Goal: Task Accomplishment & Management: Complete application form

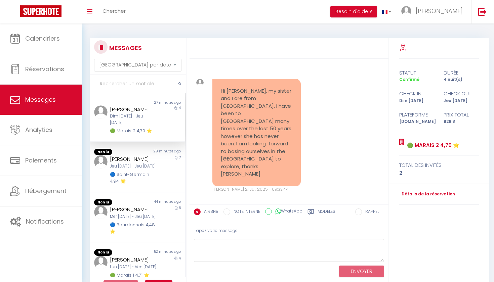
select select "message"
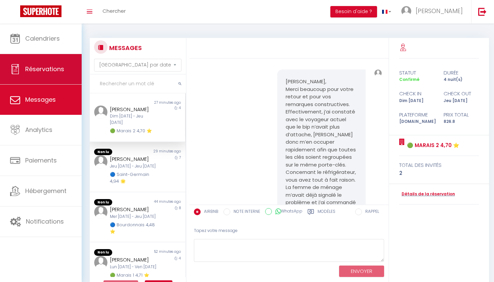
click at [24, 67] on link "Réservations" at bounding box center [41, 69] width 82 height 30
select select "not_cancelled"
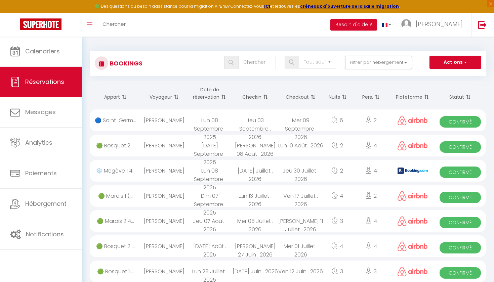
click at [454, 67] on button "Actions" at bounding box center [455, 62] width 52 height 13
click at [446, 76] on link "Nouvelle Réservation" at bounding box center [445, 77] width 72 height 9
select select
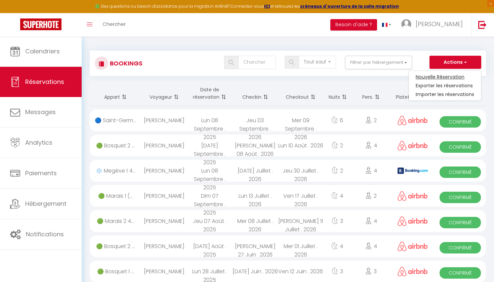
select select
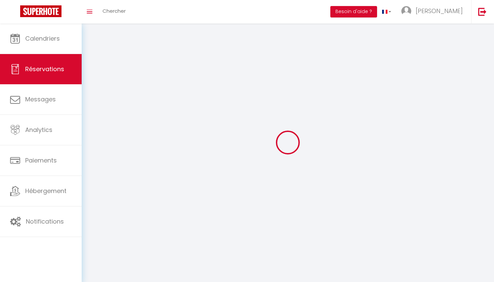
select select
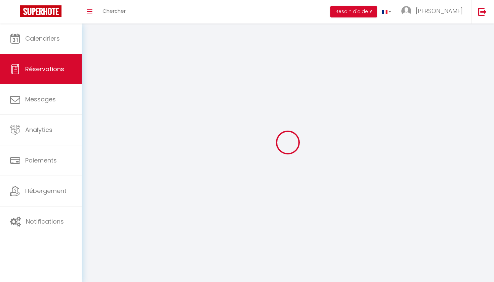
select select
checkbox input "false"
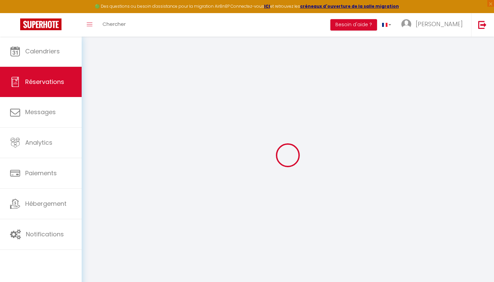
select select
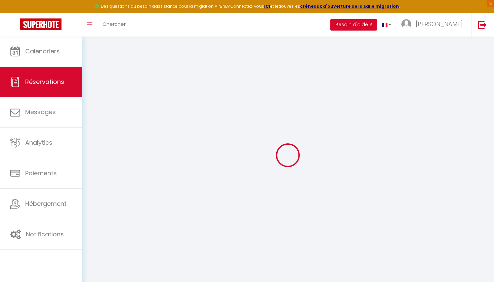
select select
checkbox input "false"
select select
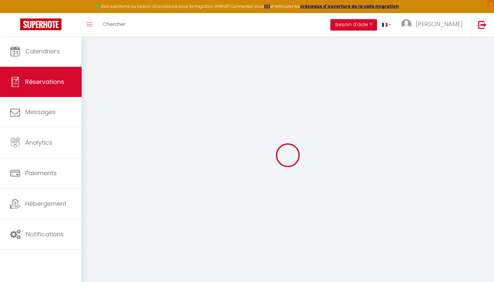
select select
checkbox input "false"
select select
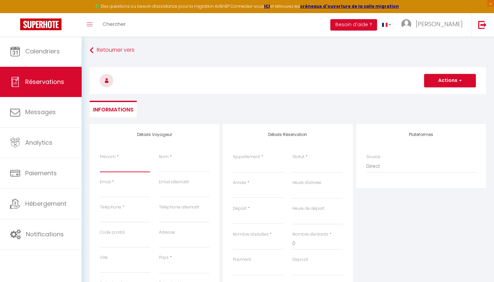
paste input "[PERSON_NAME]"
type input "[PERSON_NAME]"
select select
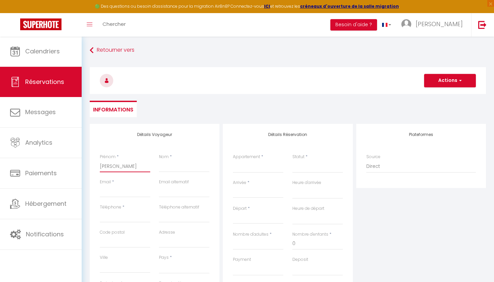
select select
checkbox input "false"
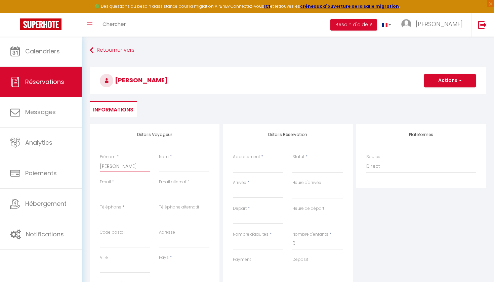
drag, startPoint x: 141, startPoint y: 169, endPoint x: 117, endPoint y: 167, distance: 23.9
click at [117, 167] on input "[PERSON_NAME]" at bounding box center [125, 166] width 50 height 12
drag, startPoint x: 118, startPoint y: 167, endPoint x: 144, endPoint y: 168, distance: 25.9
click at [144, 168] on input "[PERSON_NAME]" at bounding box center [125, 166] width 50 height 12
click at [140, 167] on input "[PERSON_NAME]" at bounding box center [125, 166] width 50 height 12
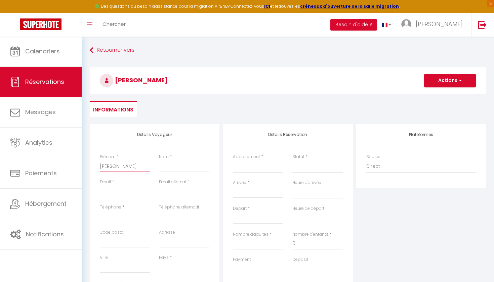
type input "[PERSON_NAME]"
select select
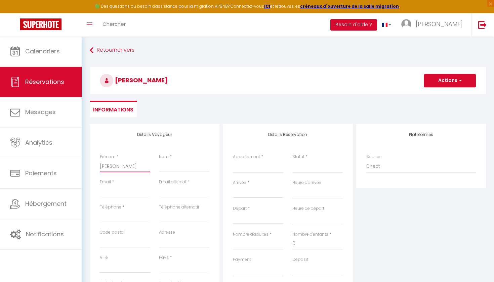
select select
checkbox input "false"
type input "[PERSON_NAME]"
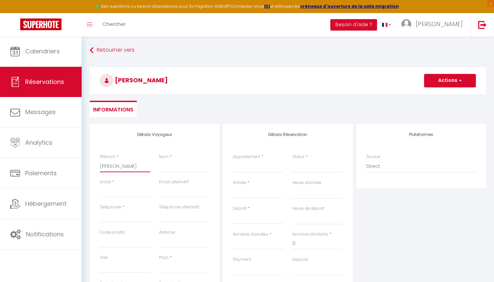
select select
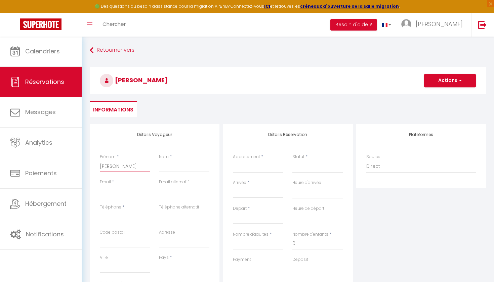
select select
checkbox input "false"
type input "[PERSON_NAME]"
select select
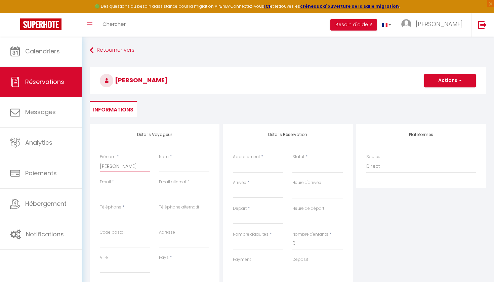
select select
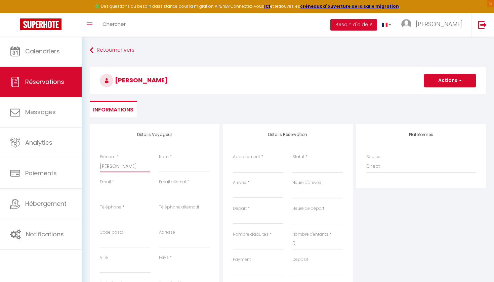
select select
checkbox input "false"
type input "[PERSON_NAME]"
select select
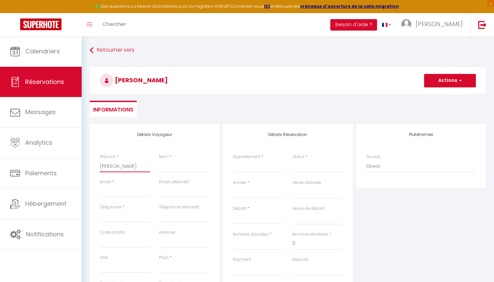
select select
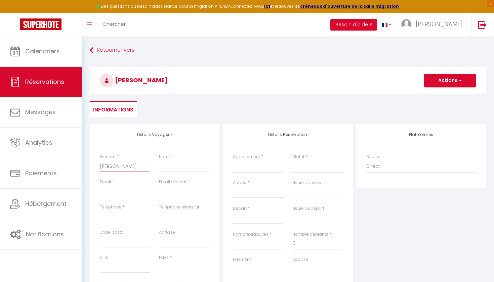
checkbox input "false"
type input "[PERSON_NAME]"
select select
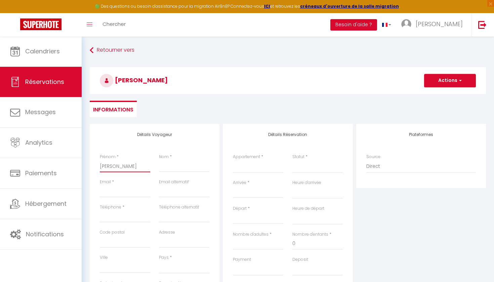
select select
checkbox input "false"
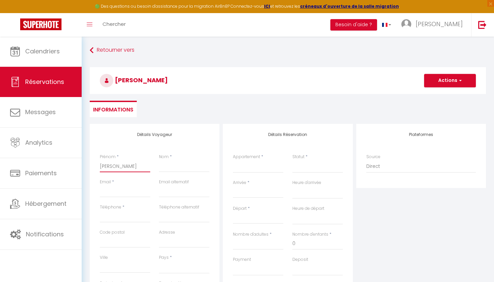
type input "[PERSON_NAME]"
select select
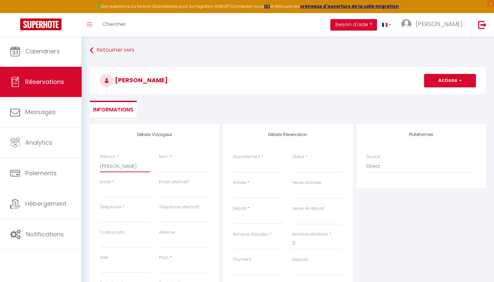
select select
checkbox input "false"
type input "[PERSON_NAME]"
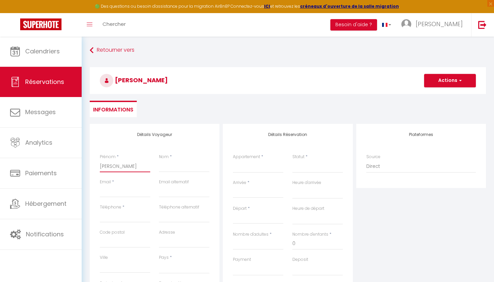
select select
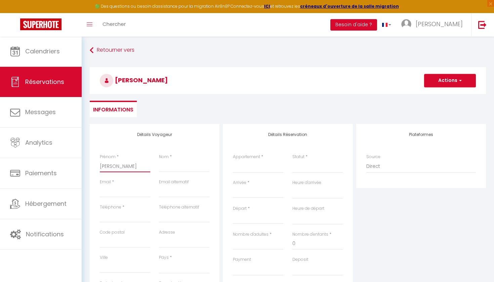
select select
checkbox input "false"
type input "[PERSON_NAME]"
select select
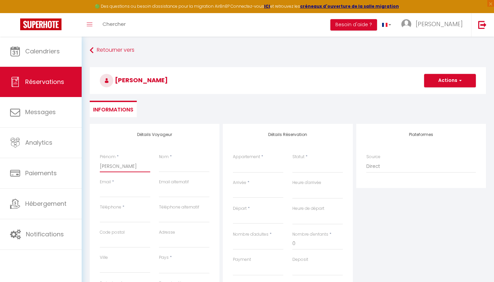
select select
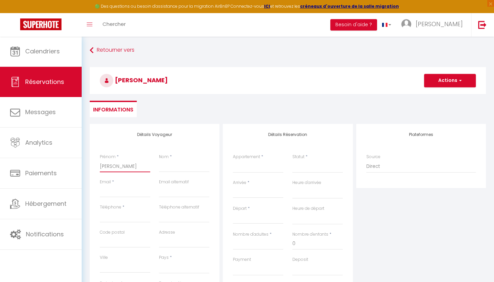
select select
checkbox input "false"
type input "[PERSON_NAME]"
select select
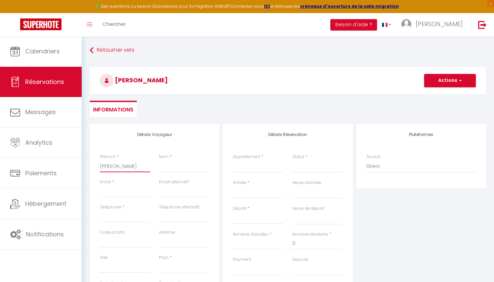
select select
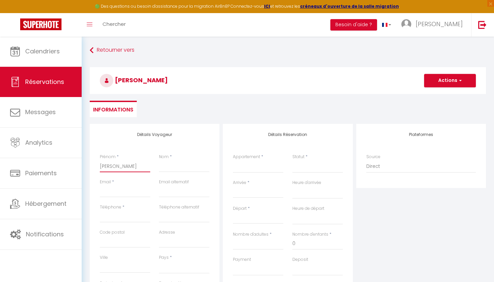
checkbox input "false"
type input "[PERSON_NAME]"
paste input "[PERSON_NAME]"
type input "[PERSON_NAME]"
select select
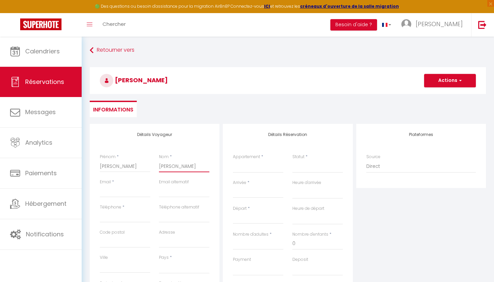
select select
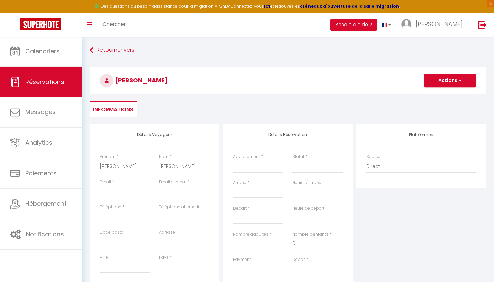
select select
checkbox input "false"
click at [176, 166] on input "[PERSON_NAME]" at bounding box center [184, 166] width 50 height 12
type input "[PERSON_NAME]"
select select
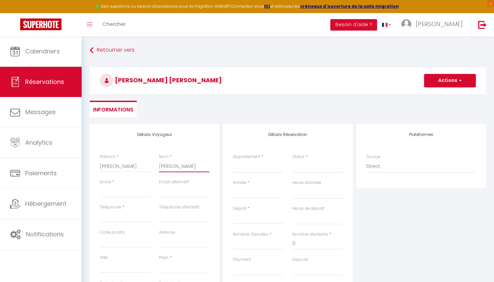
select select
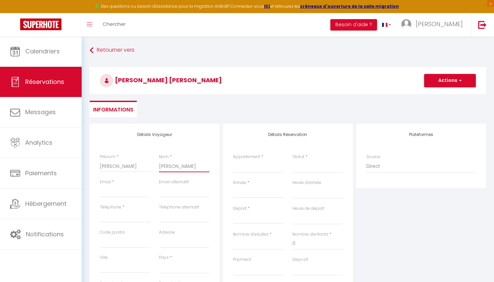
select select
checkbox input "false"
type input "[PERSON_NAME]"
select select
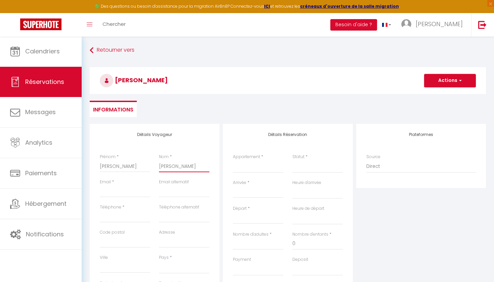
select select
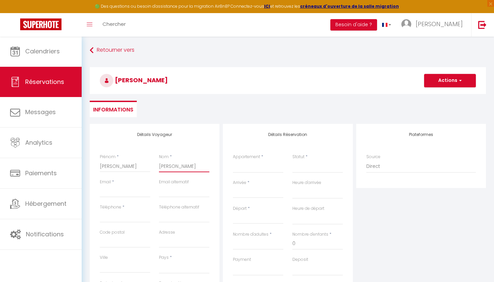
checkbox input "false"
type input "[PERSON_NAME]"
select select
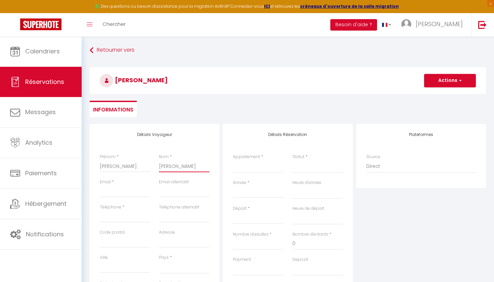
select select
checkbox input "false"
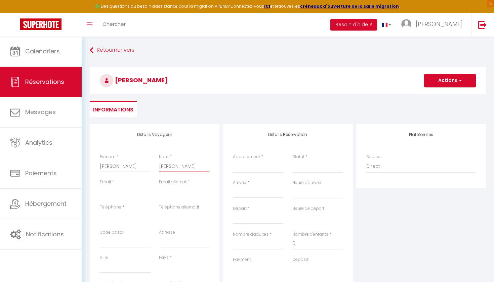
type input "[PERSON_NAME]"
select select
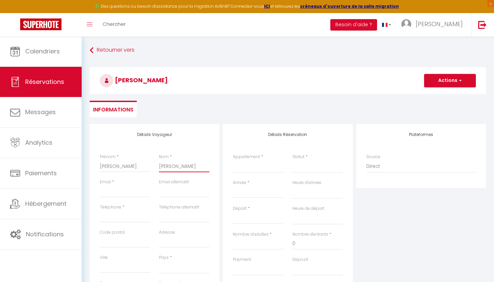
select select
checkbox input "false"
type input "Cat Escudeiro"
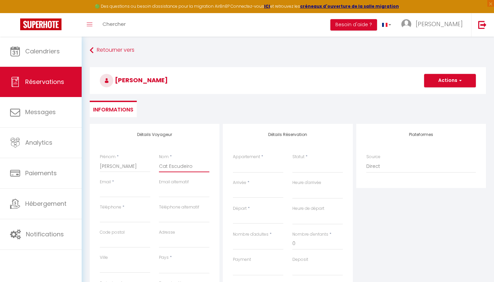
select select
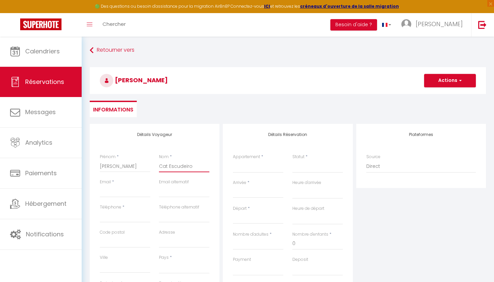
select select
checkbox input "false"
type input "Ca Escudeiro"
select select
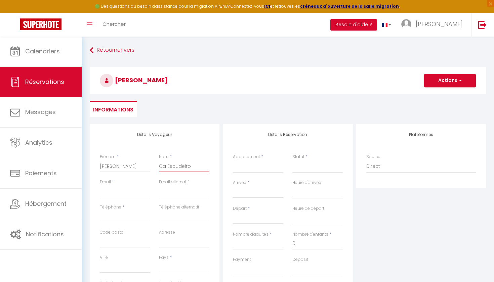
select select
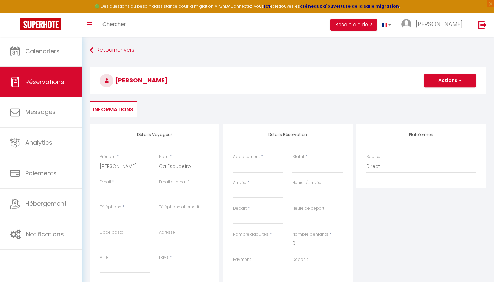
select select
checkbox input "false"
type input "C Escudeiro"
select select
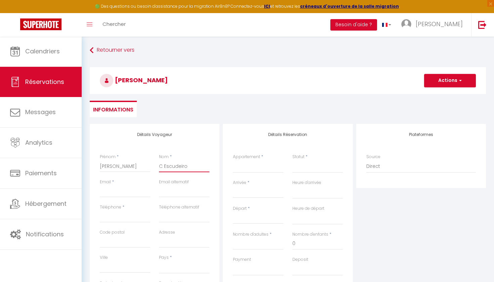
select select
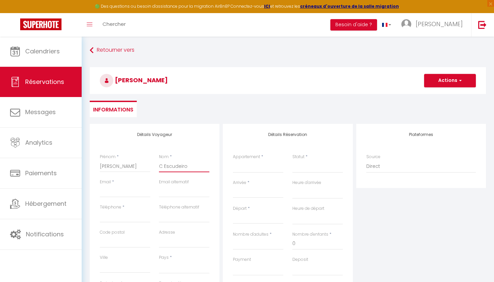
checkbox input "false"
type input "Escudeiro"
select select
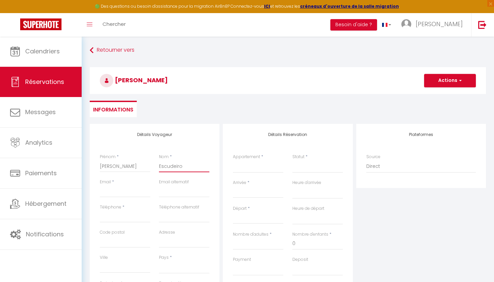
select select
click at [101, 191] on input "Email client" at bounding box center [125, 191] width 50 height 12
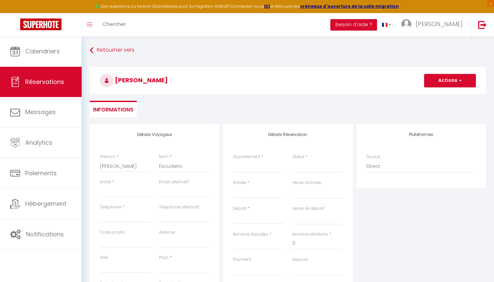
click at [272, 128] on div "Détails Réservation Appartement * 🟢 Gravilliers New 5🌟 🟢 Marais 1 4,71 ⭐️ 🟢 Mar…" at bounding box center [288, 236] width 130 height 225
click at [126, 192] on input "Email client" at bounding box center [125, 191] width 50 height 12
click at [112, 187] on input "Email client" at bounding box center [125, 191] width 50 height 12
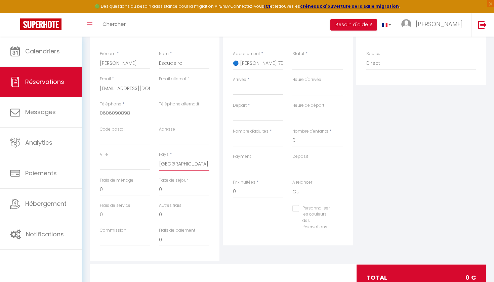
scroll to position [105, 0]
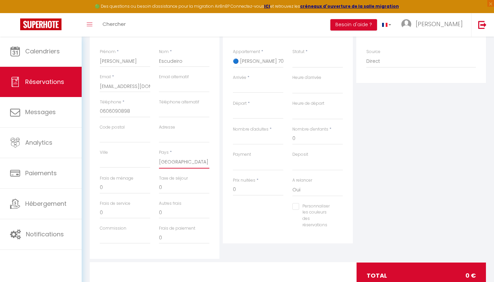
click at [119, 188] on input "0" at bounding box center [125, 188] width 50 height 12
click at [107, 179] on label "Frais de ménage" at bounding box center [117, 178] width 34 height 6
click at [107, 182] on input "0" at bounding box center [125, 188] width 50 height 12
click at [171, 235] on input "0" at bounding box center [184, 238] width 50 height 12
click at [239, 257] on div "Détails Réservation Appartement * 🟢 Gravilliers New 5🌟 🟢 Marais 1 4,71 ⭐️ 🟢 Mar…" at bounding box center [287, 139] width 133 height 240
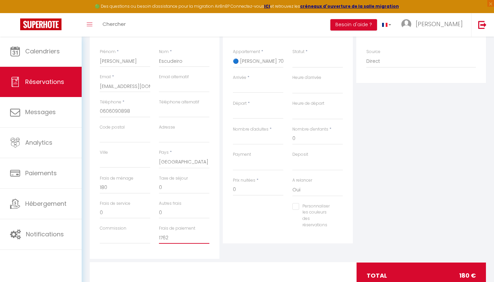
click at [180, 237] on input "1762" at bounding box center [184, 238] width 50 height 12
click at [247, 85] on input "Arrivée" at bounding box center [258, 87] width 50 height 9
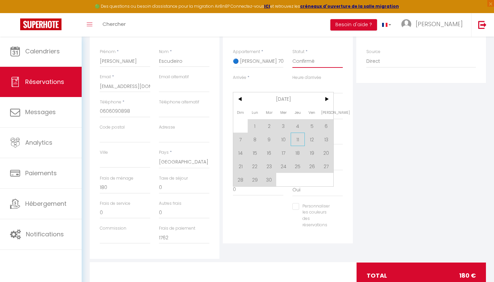
click at [296, 137] on span "11" at bounding box center [297, 139] width 14 height 13
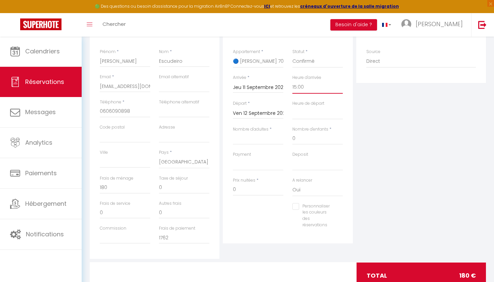
click at [273, 113] on input "Ven 12 Septembre 2025" at bounding box center [258, 113] width 50 height 9
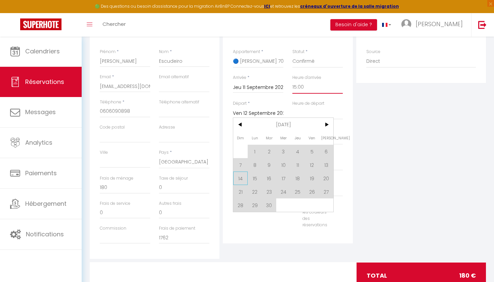
click at [242, 182] on span "14" at bounding box center [240, 178] width 14 height 13
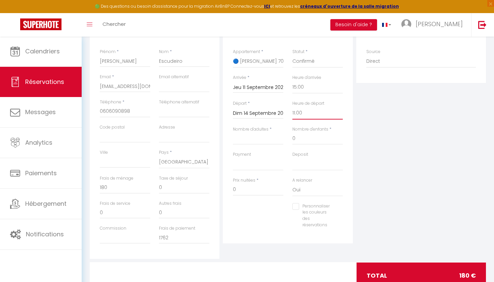
click at [259, 134] on input "Nombre d'adultes" at bounding box center [258, 139] width 50 height 12
click at [379, 141] on div "Plateformes Source Direct [DOMAIN_NAME] [DOMAIN_NAME] Chalet montagne Expedia G…" at bounding box center [420, 139] width 133 height 240
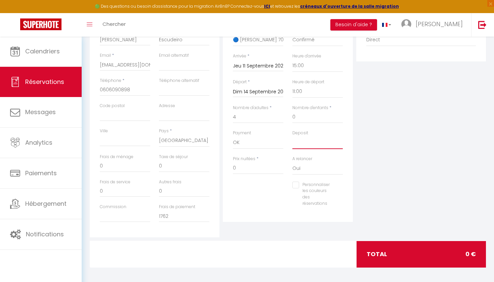
scroll to position [126, 0]
click at [375, 258] on div "total 0 €" at bounding box center [421, 254] width 130 height 26
click at [119, 167] on input "0" at bounding box center [125, 166] width 50 height 12
click at [177, 212] on input "1762" at bounding box center [184, 217] width 50 height 12
click at [431, 188] on div "Plateformes Source Direct [DOMAIN_NAME] [DOMAIN_NAME] Chalet montagne Expedia G…" at bounding box center [420, 118] width 133 height 240
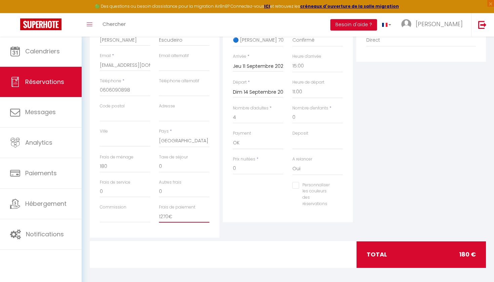
click at [171, 217] on input "1270€" at bounding box center [184, 217] width 50 height 12
click at [186, 220] on input "Frais de paiement" at bounding box center [184, 217] width 50 height 12
click at [133, 214] on input "Commission" at bounding box center [125, 217] width 50 height 12
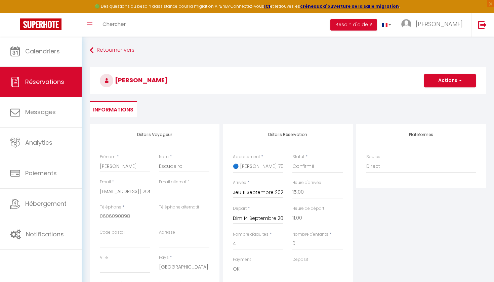
scroll to position [0, 0]
click at [445, 89] on h3 "[PERSON_NAME]" at bounding box center [288, 80] width 396 height 27
click at [445, 83] on button "Actions" at bounding box center [450, 80] width 52 height 13
click at [356, 109] on ul "Informations" at bounding box center [288, 109] width 396 height 16
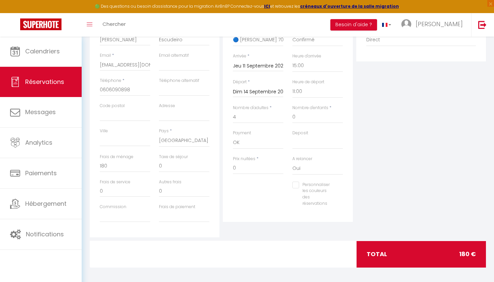
scroll to position [126, 0]
click at [185, 211] on input "Frais de paiement" at bounding box center [184, 217] width 50 height 12
click at [131, 212] on input "Commission" at bounding box center [125, 217] width 50 height 12
click at [239, 260] on div at bounding box center [287, 254] width 135 height 26
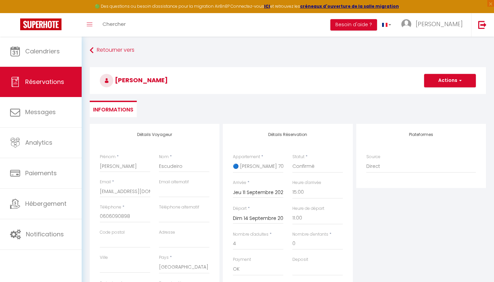
scroll to position [0, 0]
click at [449, 81] on button "Actions" at bounding box center [450, 80] width 52 height 13
click at [441, 98] on link "Enregistrer" at bounding box center [442, 95] width 53 height 9
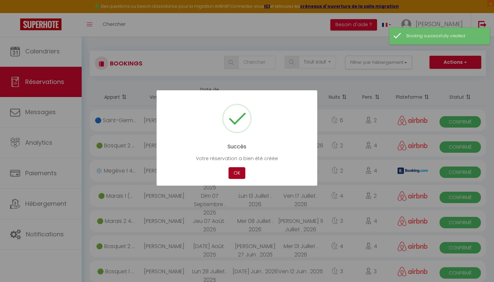
drag, startPoint x: 260, startPoint y: 80, endPoint x: 235, endPoint y: 176, distance: 98.7
click at [235, 176] on button "OK" at bounding box center [236, 173] width 17 height 12
